Goal: Task Accomplishment & Management: Use online tool/utility

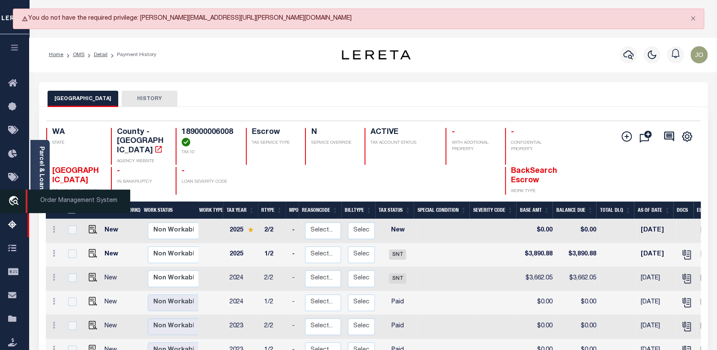
click at [14, 202] on icon "travel_explore" at bounding box center [15, 201] width 14 height 11
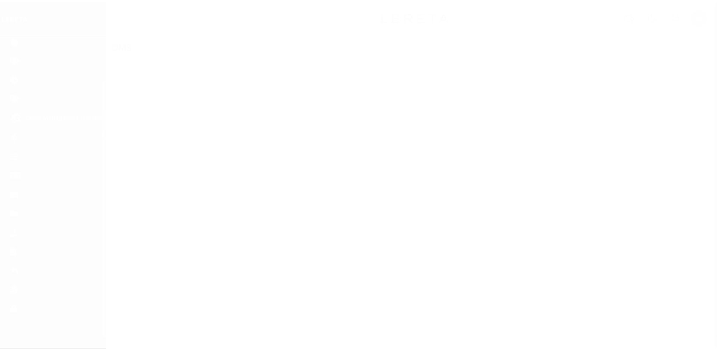
scroll to position [62, 0]
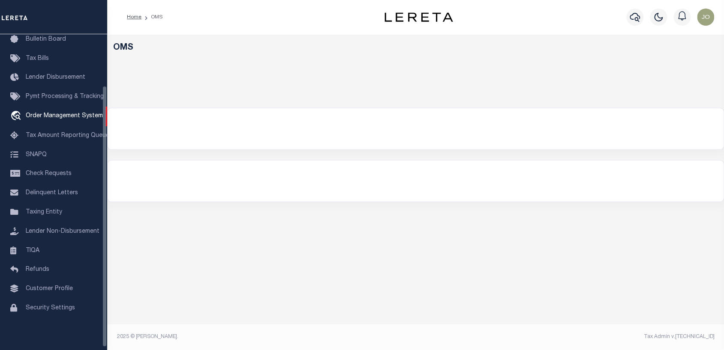
select select "200"
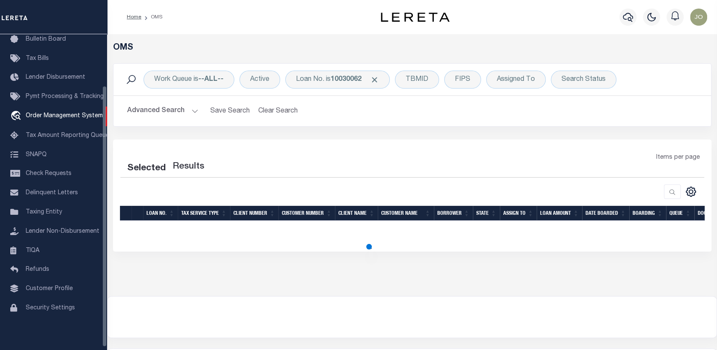
select select "200"
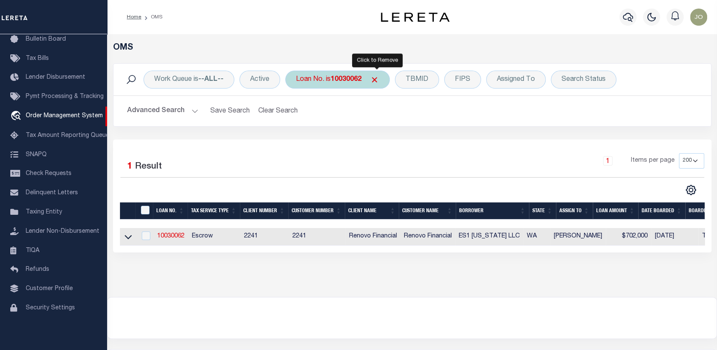
click at [377, 76] on span "Click to Remove" at bounding box center [374, 79] width 9 height 9
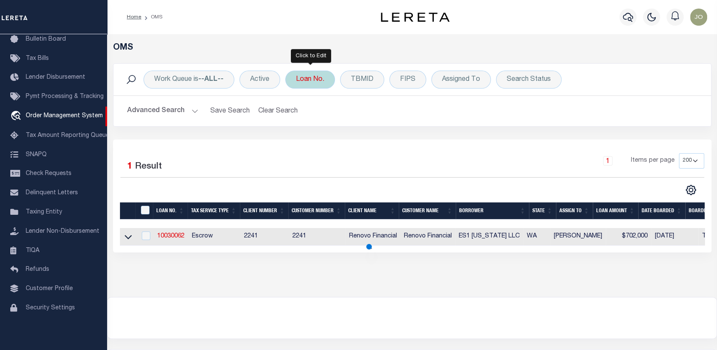
click at [309, 76] on div "Loan No." at bounding box center [310, 80] width 50 height 18
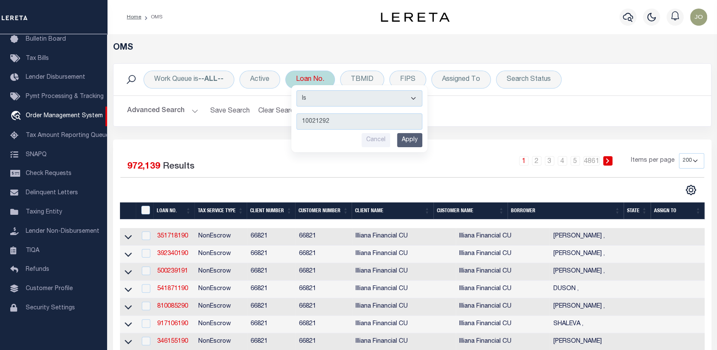
type input "10021292"
click at [412, 134] on input "Apply" at bounding box center [409, 140] width 25 height 14
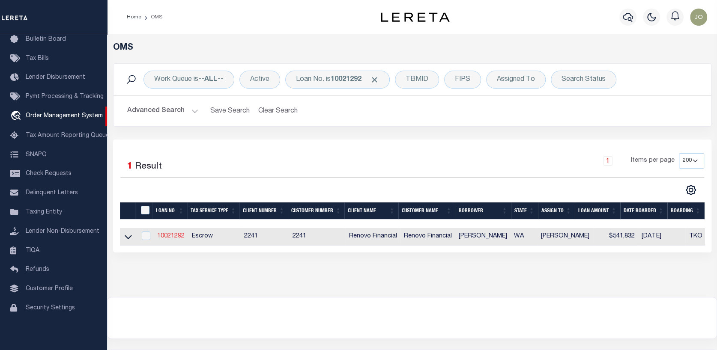
click at [171, 234] on link "10021292" at bounding box center [170, 237] width 27 height 6
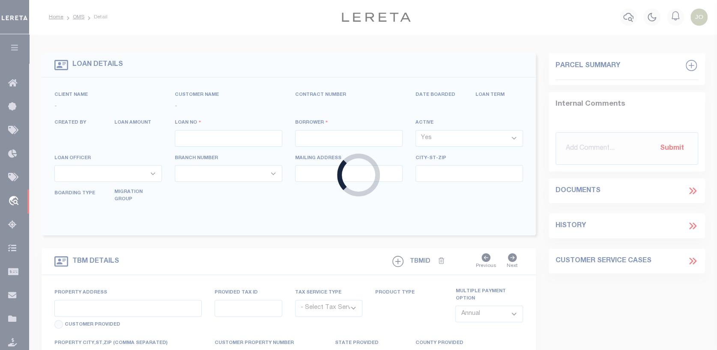
type input "10021292"
type input "[PERSON_NAME]"
select select
type input "[STREET_ADDRESS][DEMOGRAPHIC_DATA]"
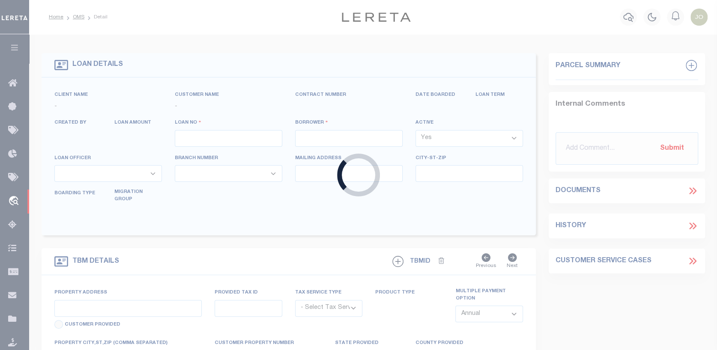
type input "LYNNWOOD WA 98087"
select select "10"
select select "Escrow"
select select "25067"
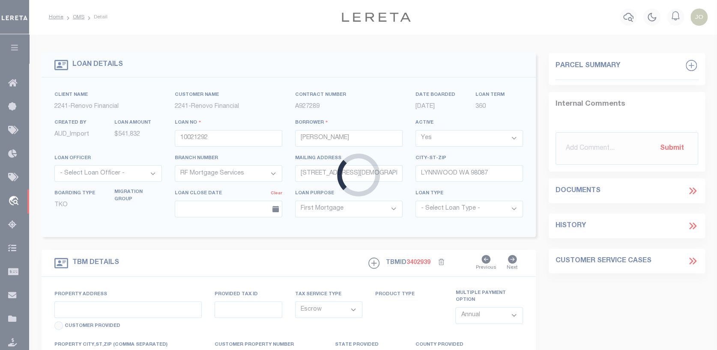
type input "[STREET_ADDRESS]"
type input "01141400001500"
select select
type input "[GEOGRAPHIC_DATA]"
type input "a0kUS000007egUL"
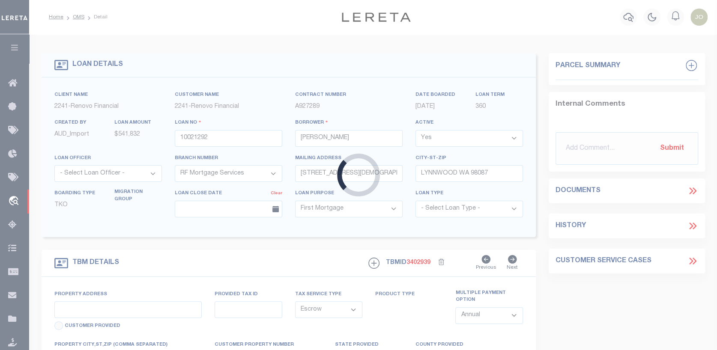
type input "WA"
select select
type textarea "Liability Limited to Customer Provided Parcel"
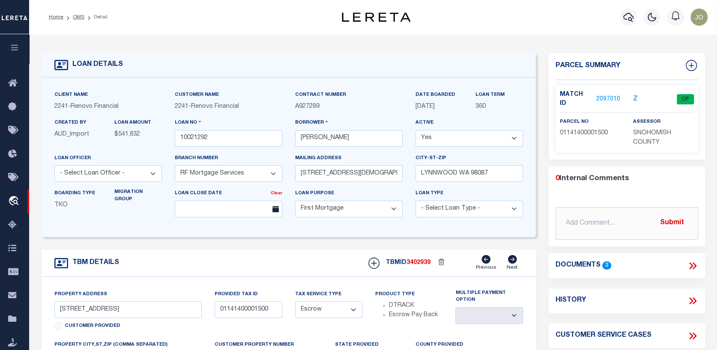
drag, startPoint x: 345, startPoint y: 284, endPoint x: 341, endPoint y: 288, distance: 5.5
click at [603, 95] on link "2097010" at bounding box center [608, 99] width 24 height 9
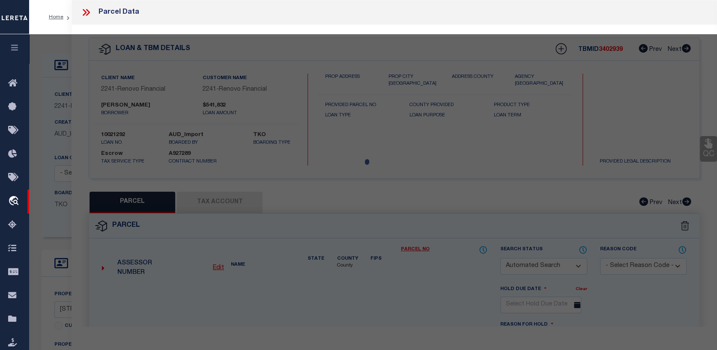
checkbox input "false"
select select "CP"
type input "YU XIU AI & CAO WEI ZHONG"
select select "AGW"
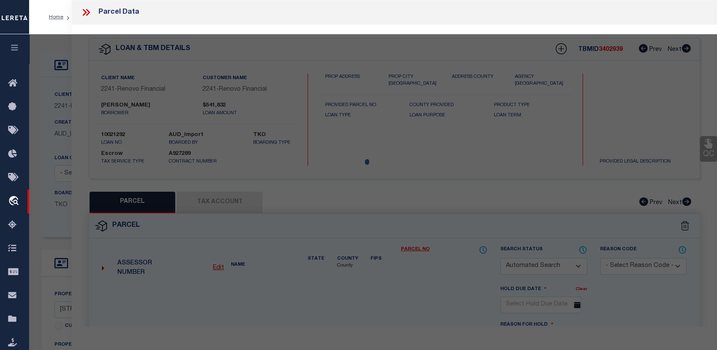
select select "ADD"
type input "19716 26TH PARK W"
checkbox input "false"
type input "[GEOGRAPHIC_DATA]"
type textarea "Section 23 Township 27 Range 04 Quarter NW ARBOR MIST CONDOMINIUM PHASE 7 UNIT …"
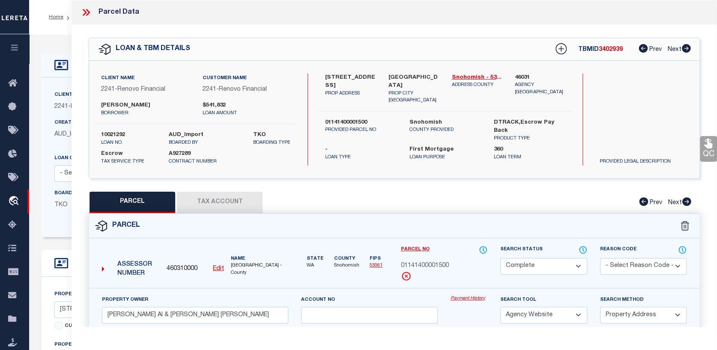
click at [225, 201] on button "Tax Account" at bounding box center [220, 202] width 86 height 21
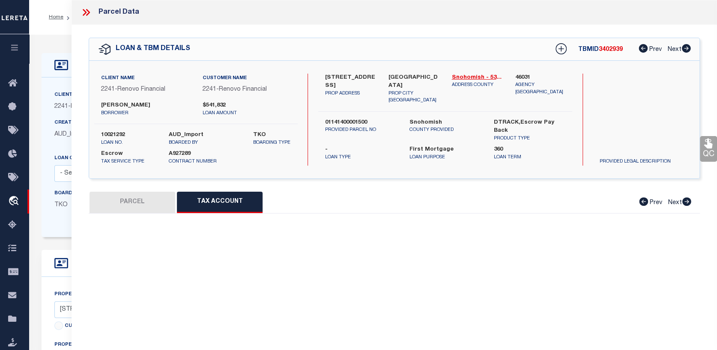
select select "100"
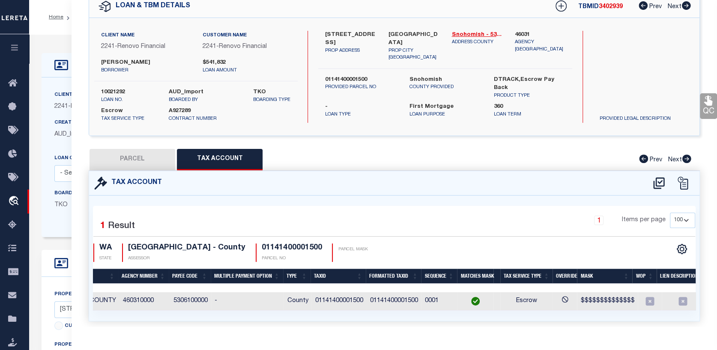
scroll to position [0, 122]
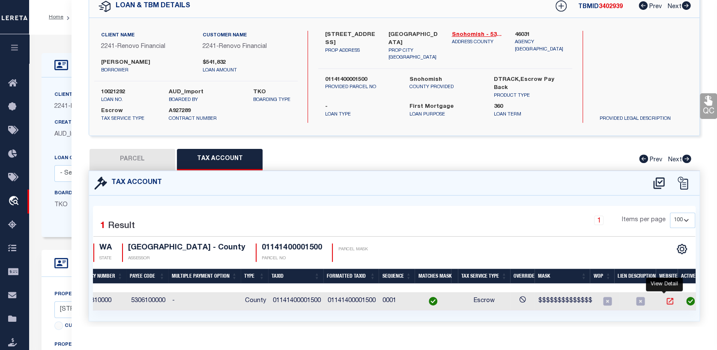
click at [666, 300] on icon "" at bounding box center [670, 301] width 9 height 9
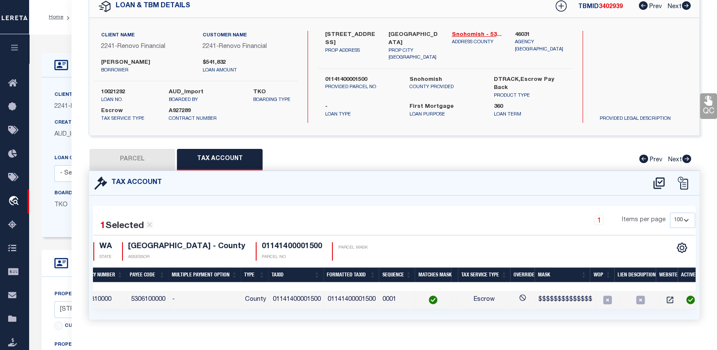
click at [145, 151] on button "PARCEL" at bounding box center [133, 159] width 86 height 21
select select "AS"
select select
checkbox input "false"
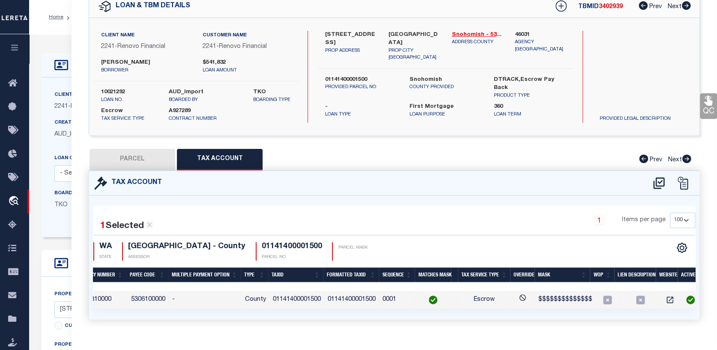
checkbox input "false"
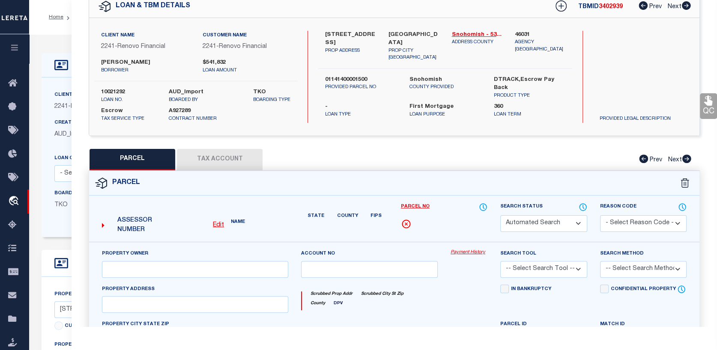
select select "CP"
type input "YU XIU AI & CAO WEI ZHONG"
select select "AGW"
select select "ADD"
type input "19716 26TH PARK W"
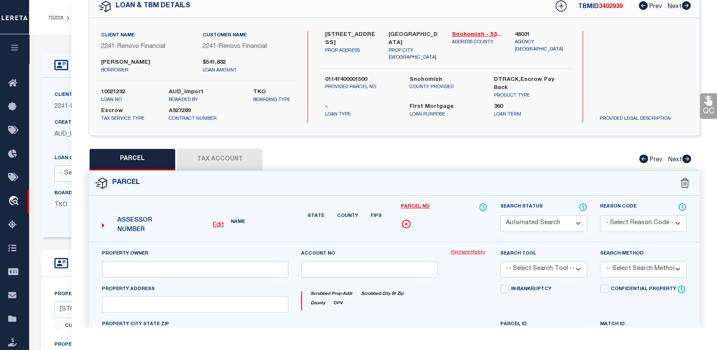
checkbox input "false"
type input "[GEOGRAPHIC_DATA]"
type textarea "Section 23 Township 27 Range 04 Quarter NW ARBOR MIST CONDOMINIUM PHASE 7 UNIT …"
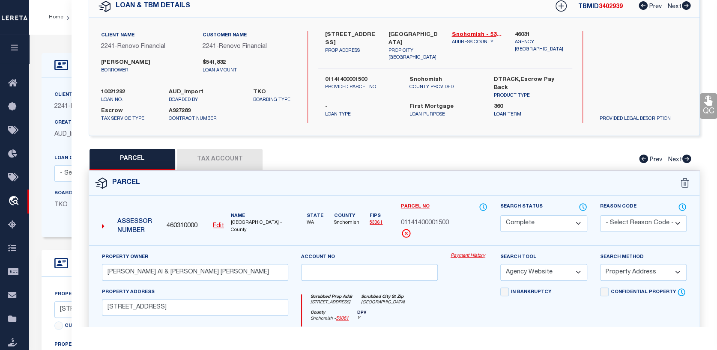
click at [469, 253] on link "Payment History" at bounding box center [469, 256] width 37 height 7
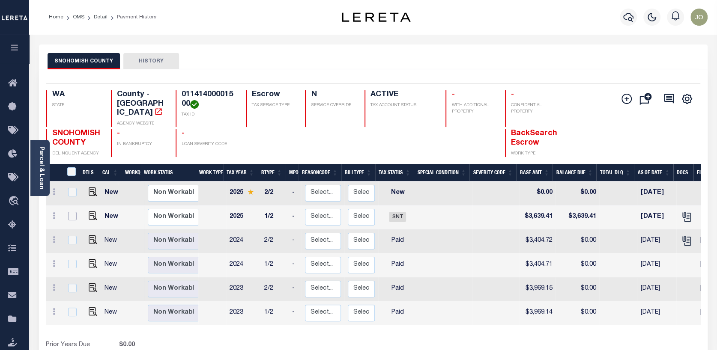
click at [68, 212] on input "checkbox" at bounding box center [72, 216] width 9 height 9
checkbox input "true"
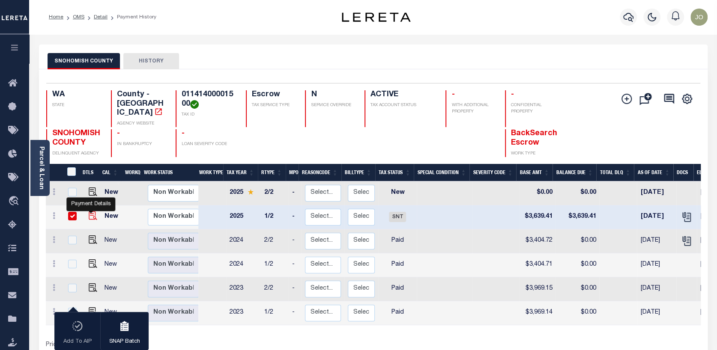
click at [89, 212] on img "" at bounding box center [93, 216] width 9 height 9
checkbox input "false"
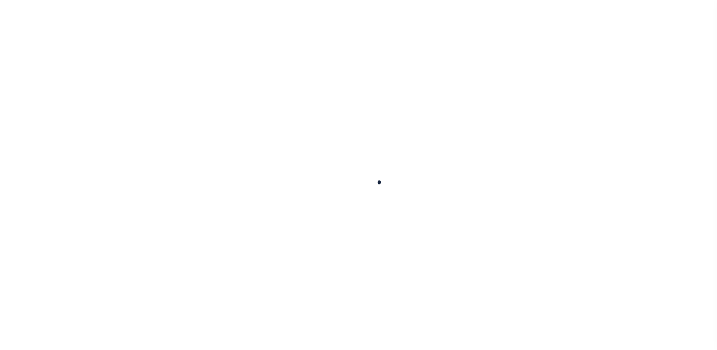
checkbox input "false"
type input "[DATE]"
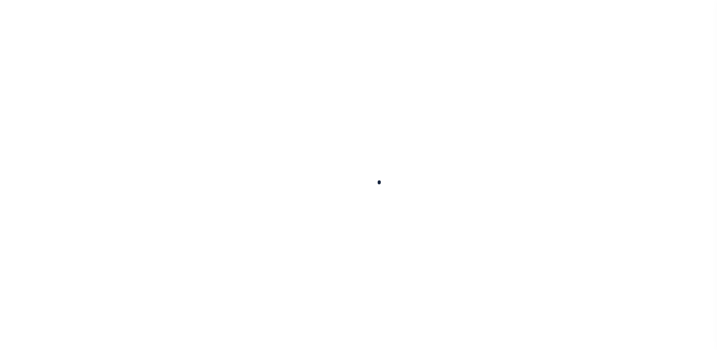
type input "$3,639.41"
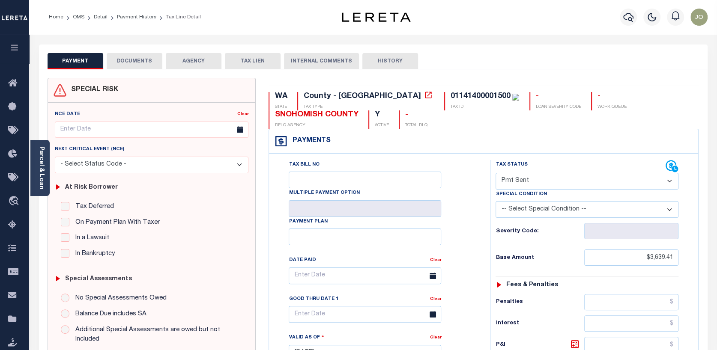
click at [671, 181] on select "- Select Status Code - Open Due/Unpaid Paid Incomplete No Tax Due Internal Refu…" at bounding box center [587, 181] width 183 height 17
select select "PYD"
click at [496, 174] on select "- Select Status Code - Open Due/Unpaid Paid Incomplete No Tax Due Internal Refu…" at bounding box center [587, 181] width 183 height 17
type input "[DATE]"
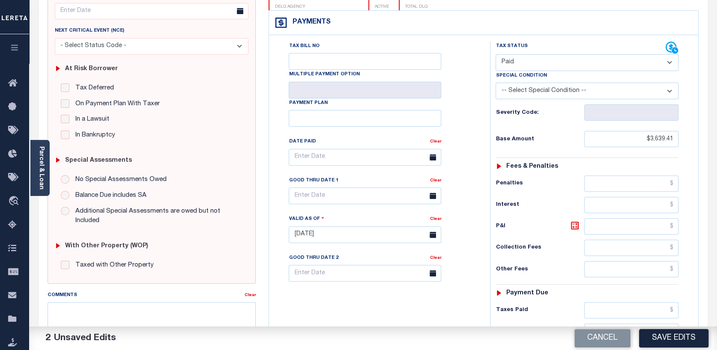
scroll to position [129, 0]
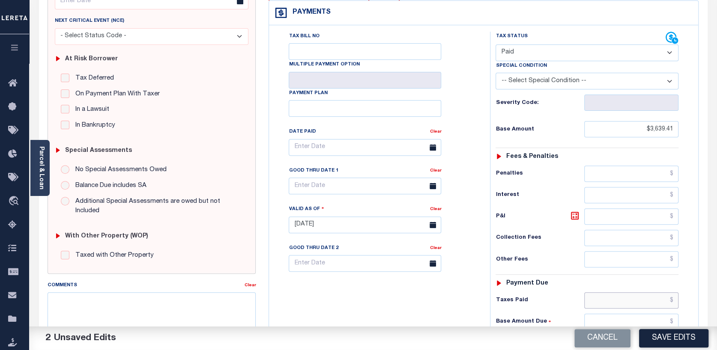
click at [673, 296] on input "text" at bounding box center [631, 301] width 94 height 16
type input "$"
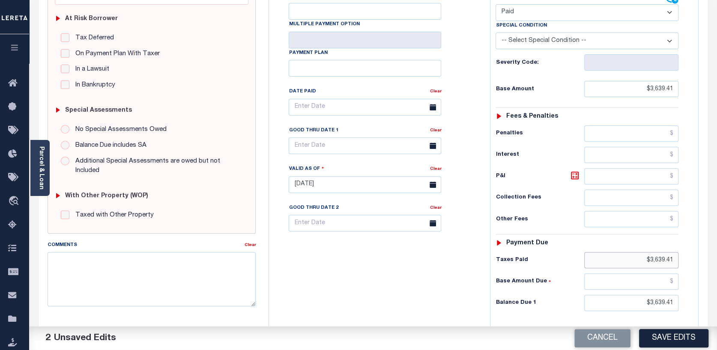
scroll to position [171, 0]
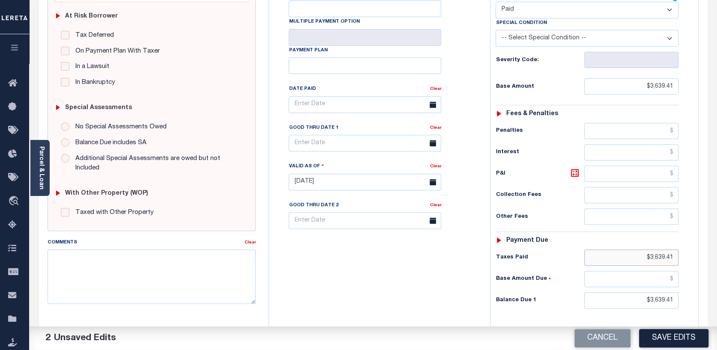
type input "$3,639.41"
click at [647, 297] on input "$3,639.41" at bounding box center [631, 301] width 94 height 16
type input "$0.00"
click at [295, 104] on input "text" at bounding box center [365, 104] width 153 height 17
click at [433, 105] on icon at bounding box center [433, 105] width 6 height 6
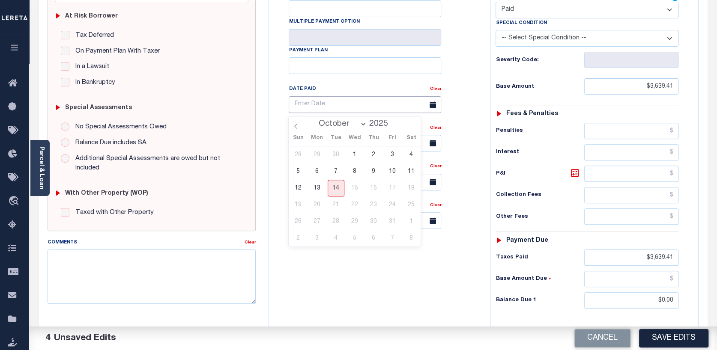
click at [296, 105] on input "text" at bounding box center [365, 104] width 153 height 17
click at [296, 126] on icon at bounding box center [295, 126] width 3 height 6
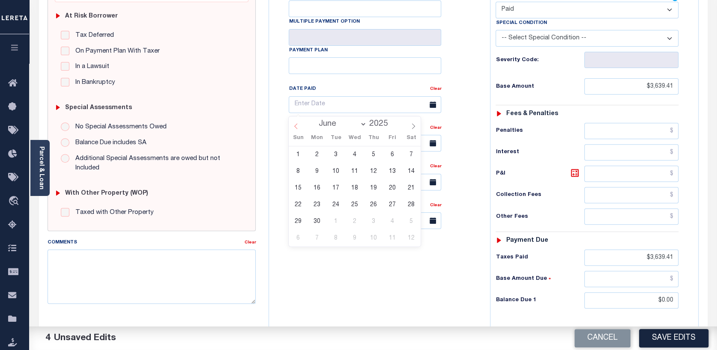
click at [296, 126] on icon at bounding box center [295, 126] width 3 height 6
click at [410, 125] on span at bounding box center [413, 124] width 15 height 15
select select "3"
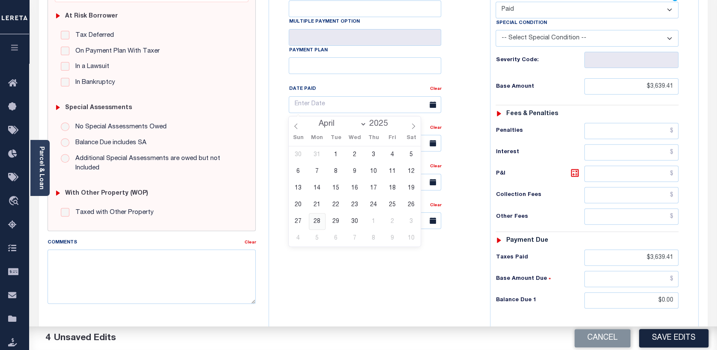
click at [316, 220] on span "28" at bounding box center [317, 221] width 17 height 17
type input "04/28/2025"
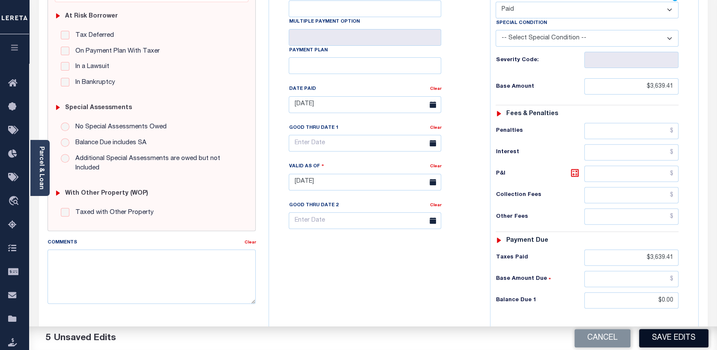
click at [651, 335] on button "Save Edits" at bounding box center [673, 339] width 69 height 18
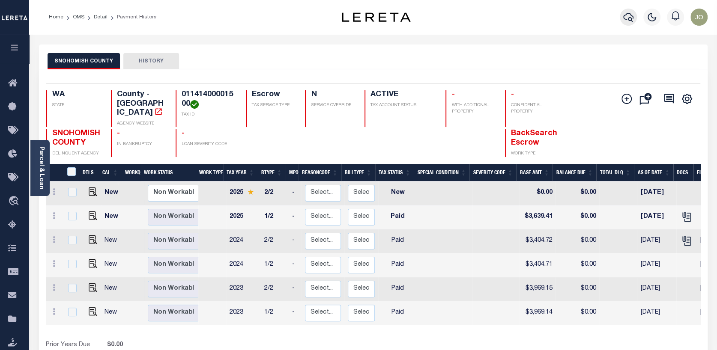
click at [629, 18] on icon "button" at bounding box center [628, 17] width 10 height 9
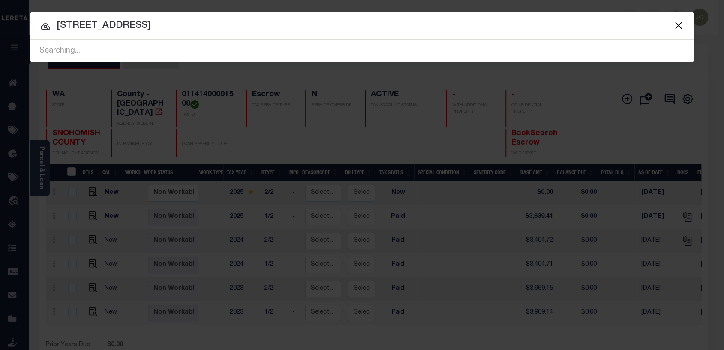
type input "[STREET_ADDRESS]"
click at [676, 24] on button "Close" at bounding box center [677, 25] width 11 height 11
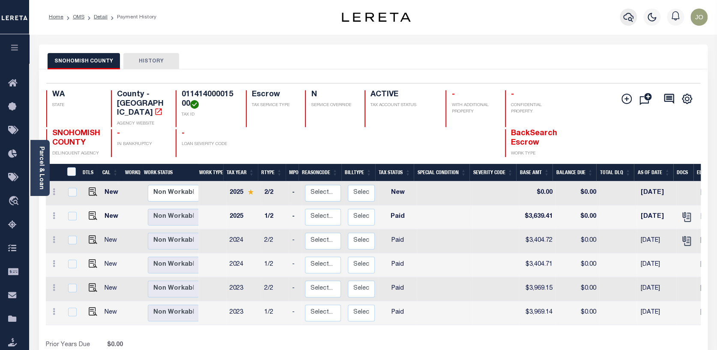
click at [629, 12] on icon "button" at bounding box center [628, 17] width 10 height 10
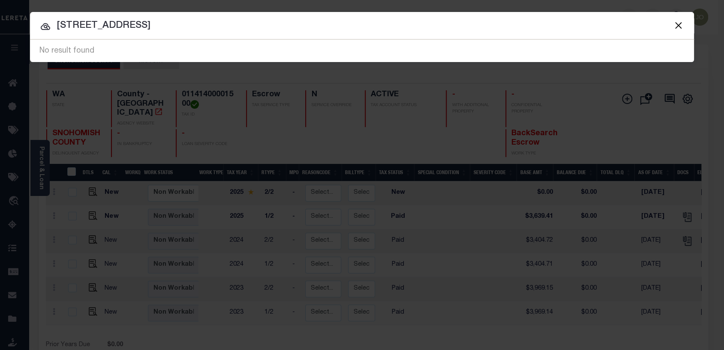
drag, startPoint x: 172, startPoint y: 23, endPoint x: -1, endPoint y: 8, distance: 173.3
click at [0, 8] on html "Home OMS Detail Payment History Profile" at bounding box center [362, 268] width 724 height 537
type input "10437458-22201"
click at [675, 26] on button "Close" at bounding box center [677, 25] width 11 height 11
